Goal: Task Accomplishment & Management: Manage account settings

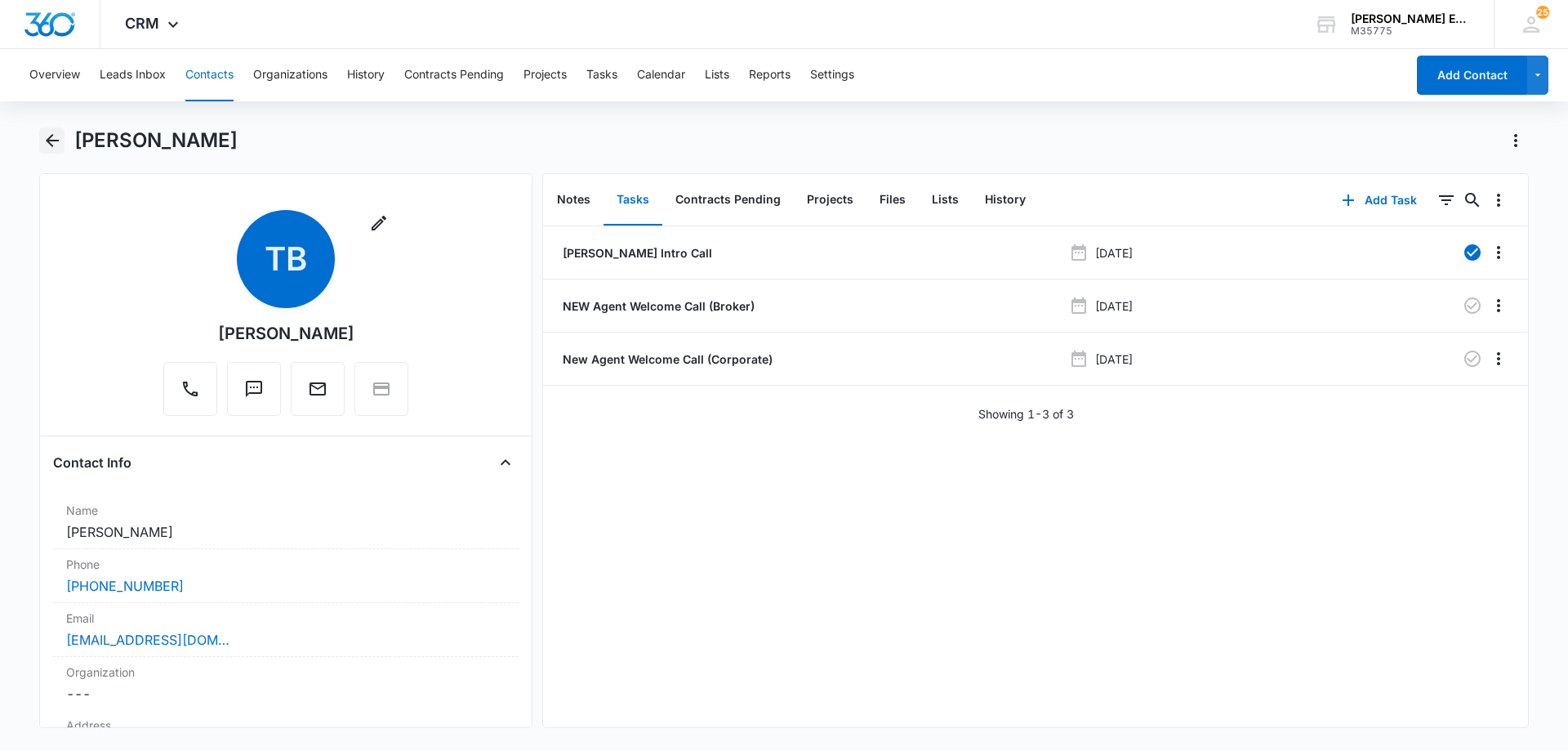
scroll to position [490, 0]
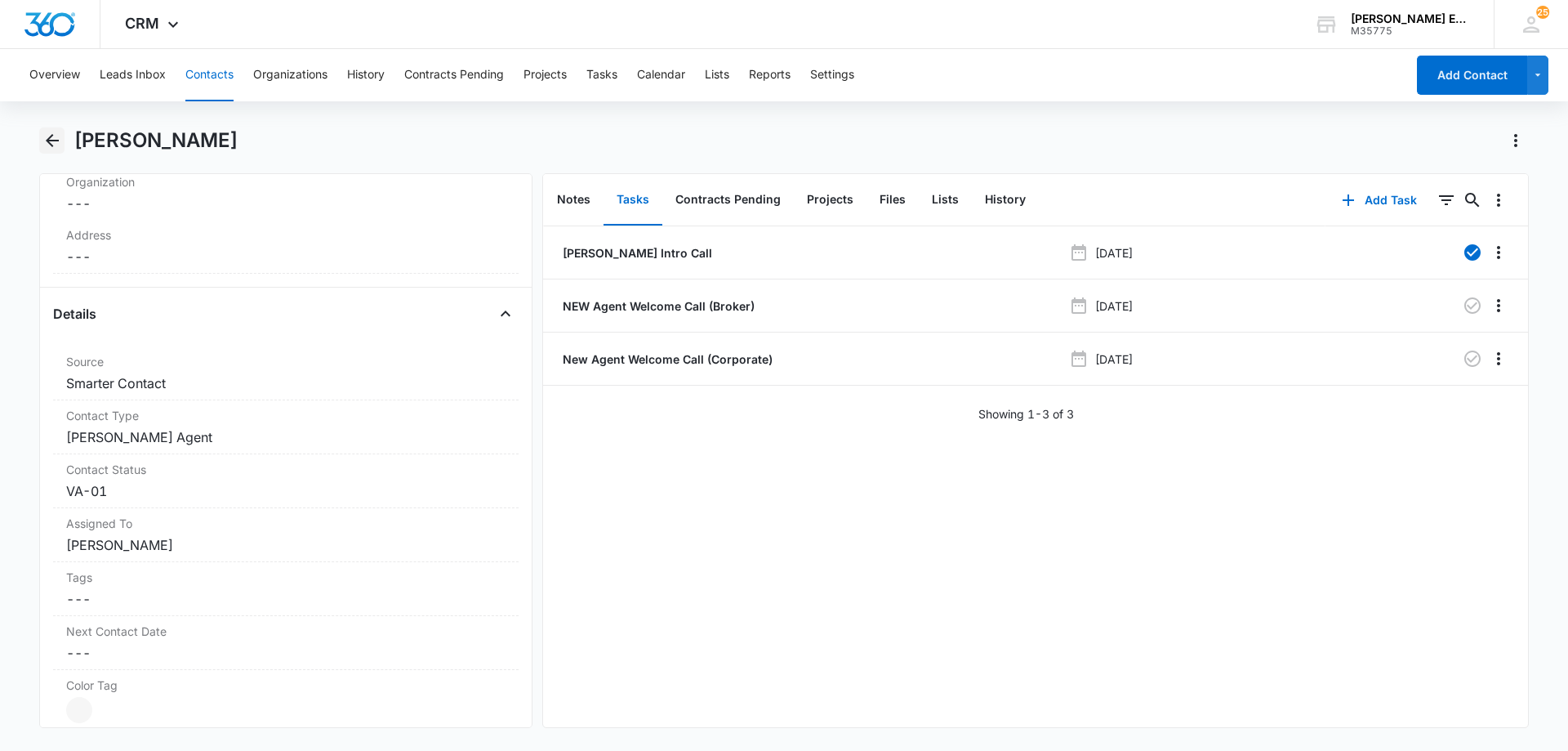
click at [57, 144] on icon "Back" at bounding box center [53, 141] width 20 height 20
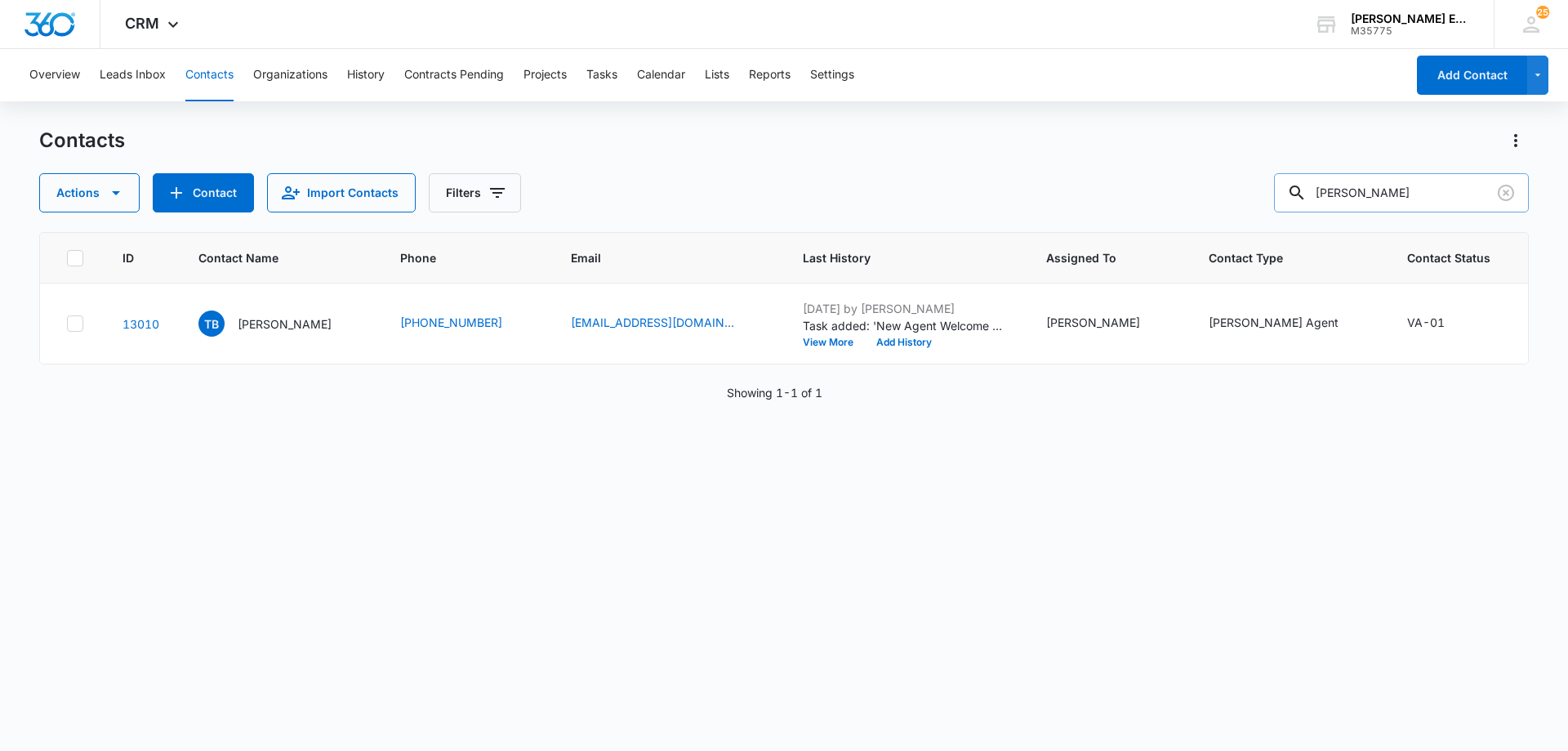
drag, startPoint x: 1403, startPoint y: 196, endPoint x: 1308, endPoint y: 192, distance: 95.1
click at [1308, 192] on div "[PERSON_NAME]" at bounding box center [1402, 192] width 255 height 39
type input "[PERSON_NAME]"
click at [290, 332] on p "[PERSON_NAME]" at bounding box center [283, 323] width 94 height 17
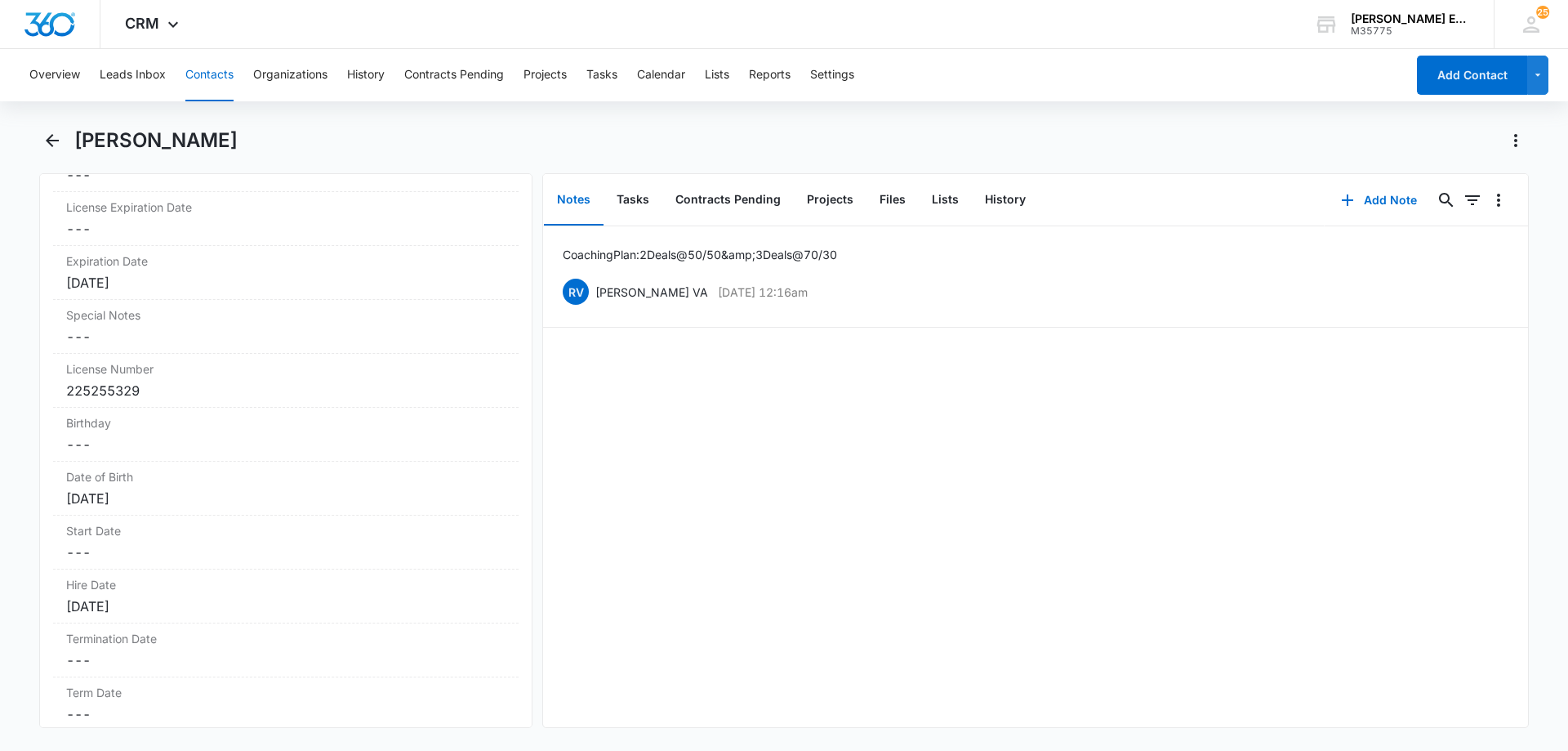
scroll to position [1552, 0]
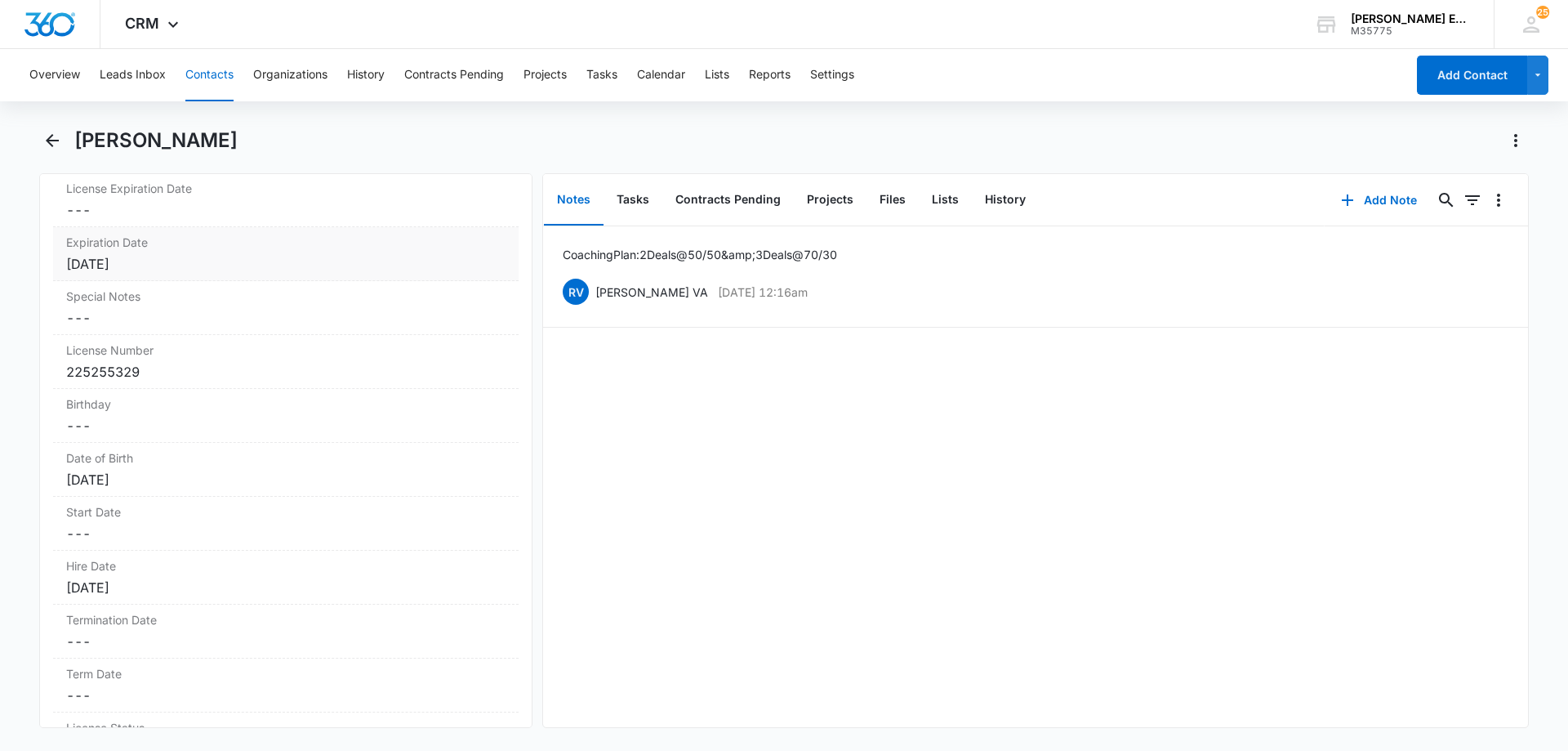
click at [178, 259] on div "[DATE]" at bounding box center [285, 264] width 440 height 20
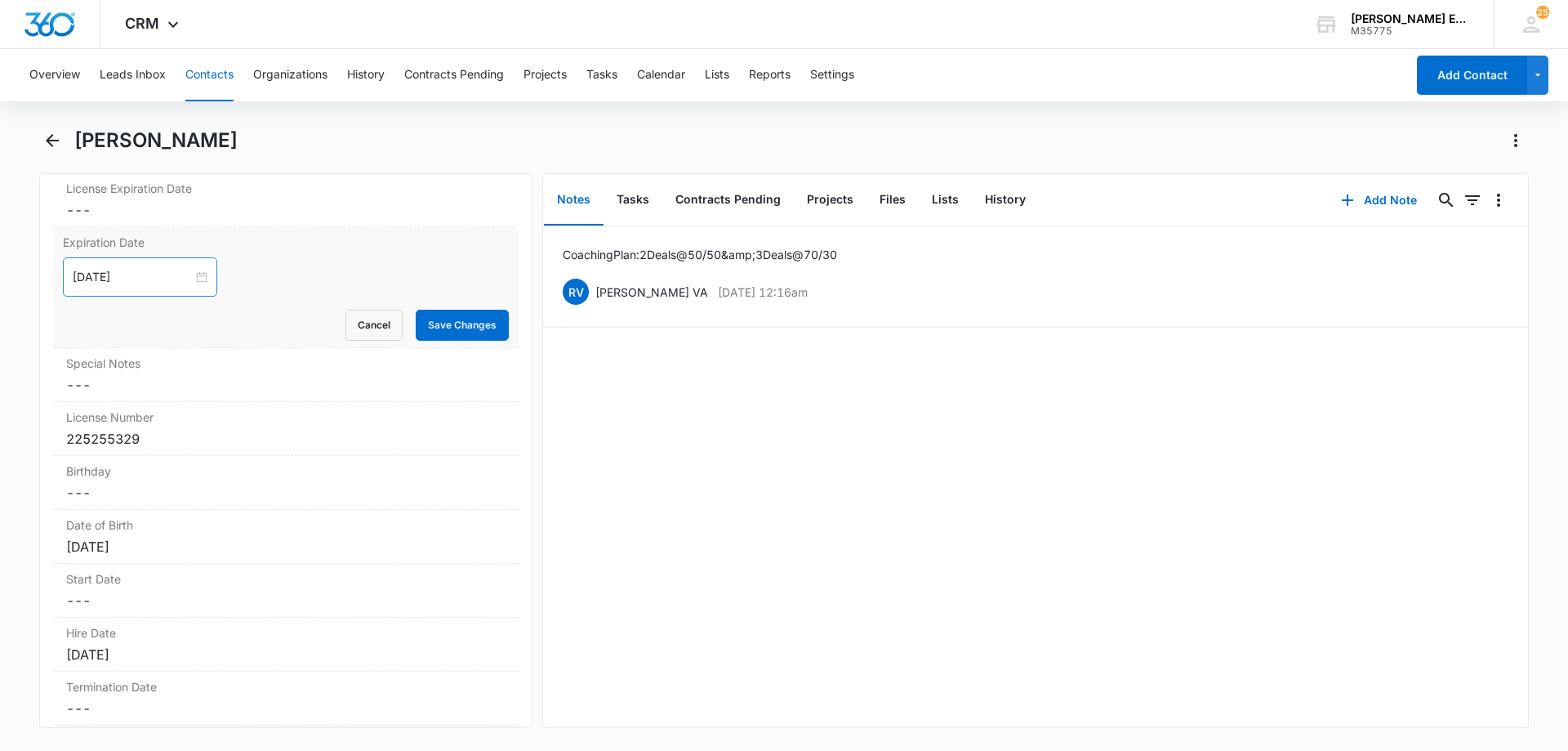
click at [166, 286] on div "[DATE]" at bounding box center [140, 276] width 155 height 39
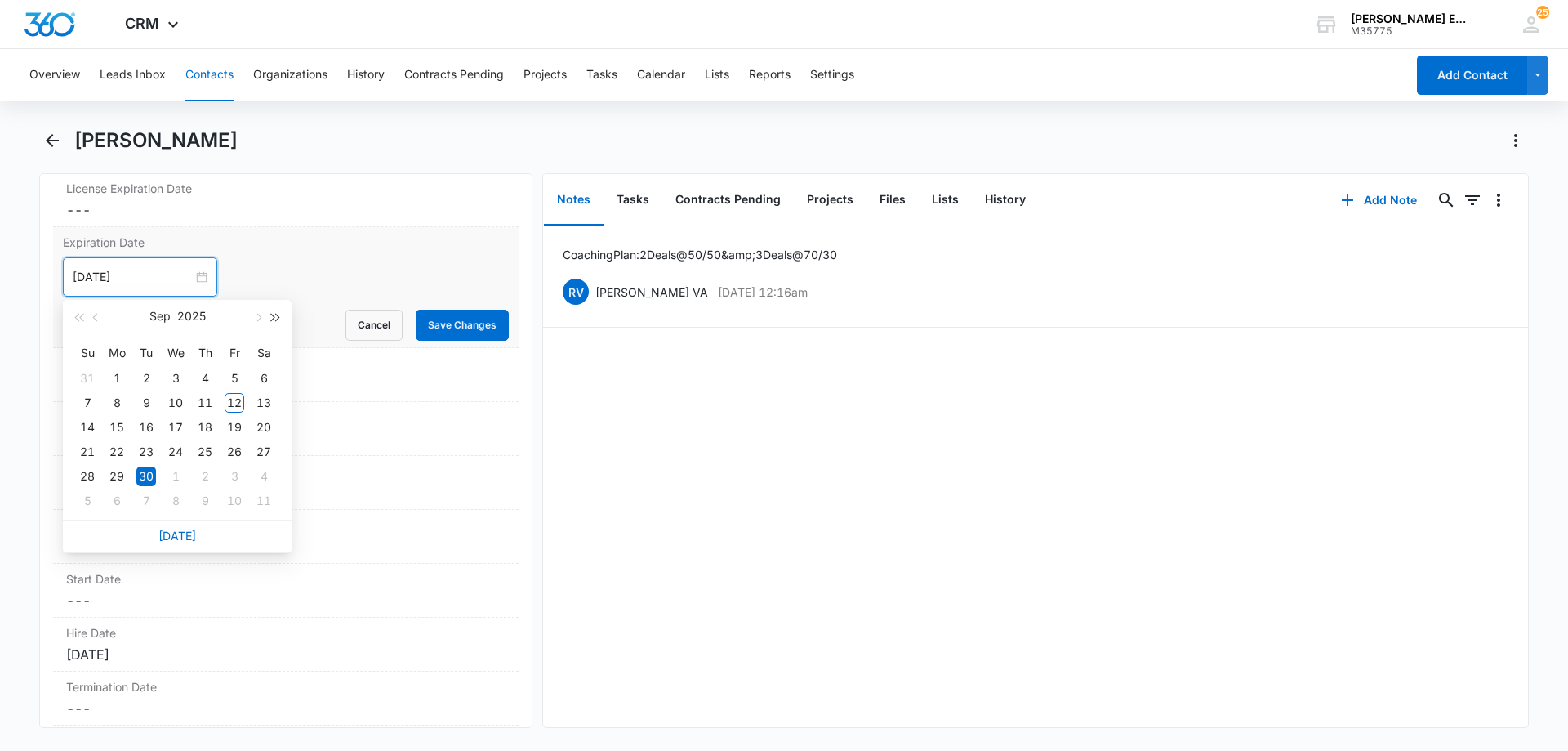
click at [276, 317] on span "button" at bounding box center [276, 318] width 8 height 8
type input "[DATE]"
click at [207, 475] on div "30" at bounding box center [205, 477] width 20 height 20
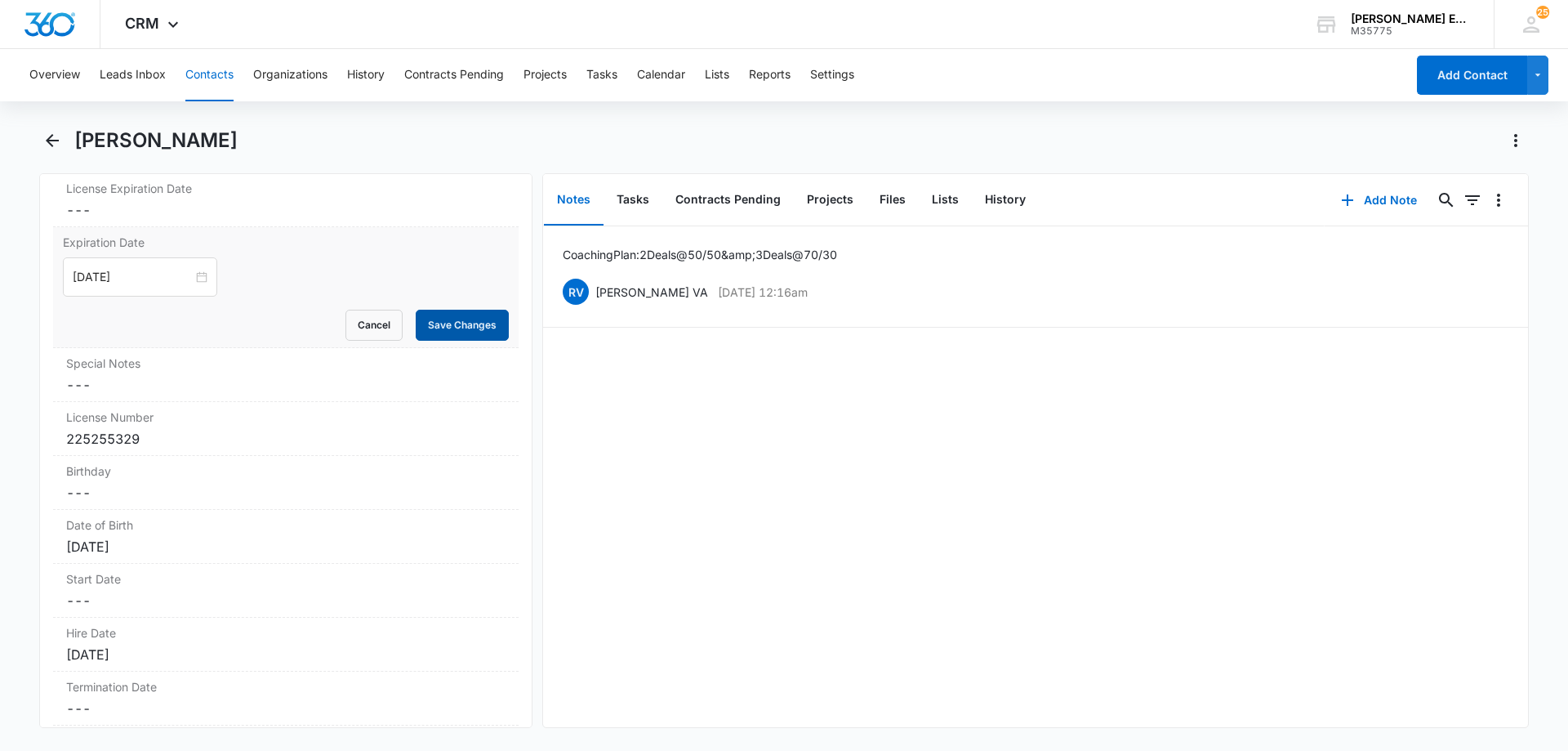
click at [434, 324] on button "Save Changes" at bounding box center [462, 324] width 93 height 31
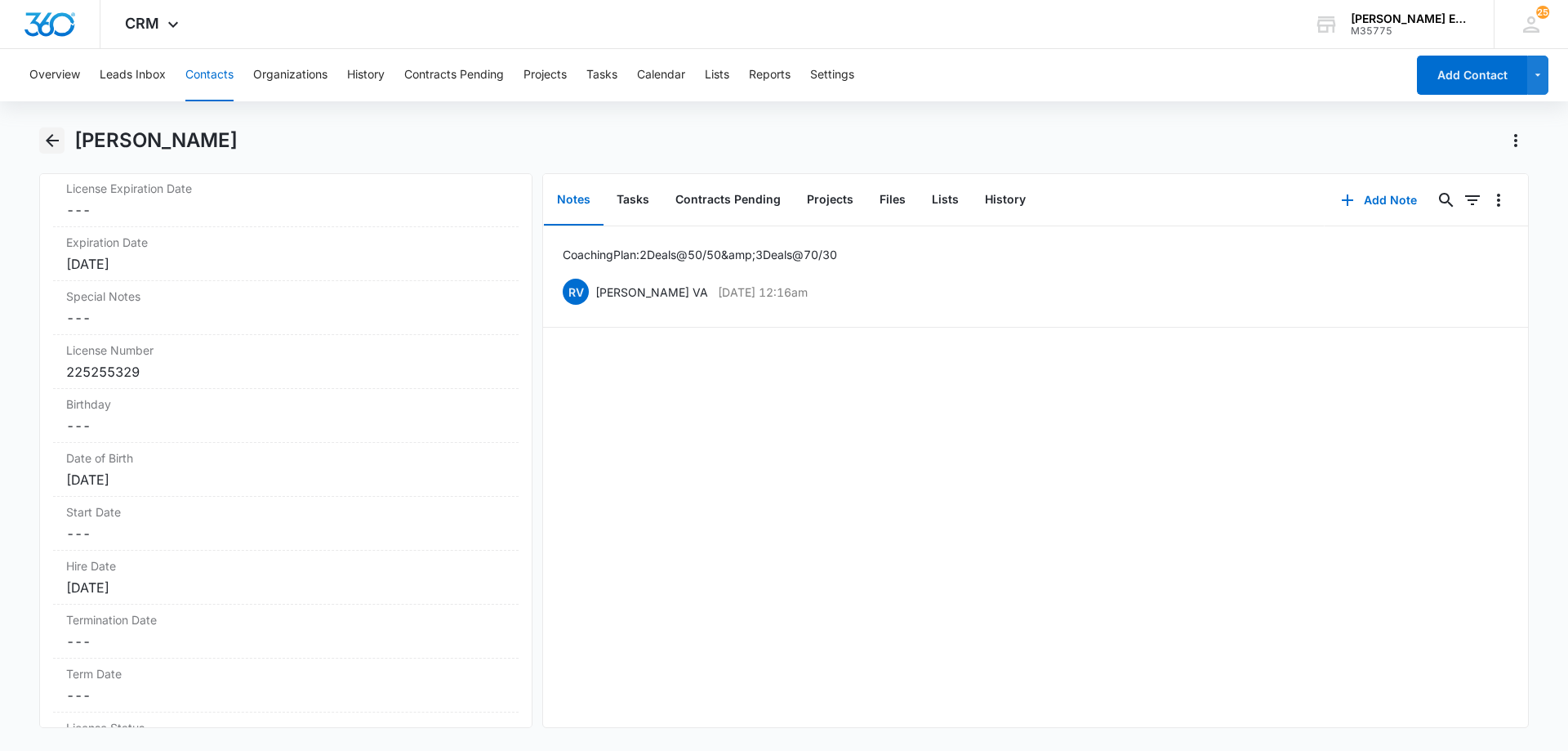
click at [50, 147] on icon "Back" at bounding box center [53, 141] width 20 height 20
